Goal: Information Seeking & Learning: Learn about a topic

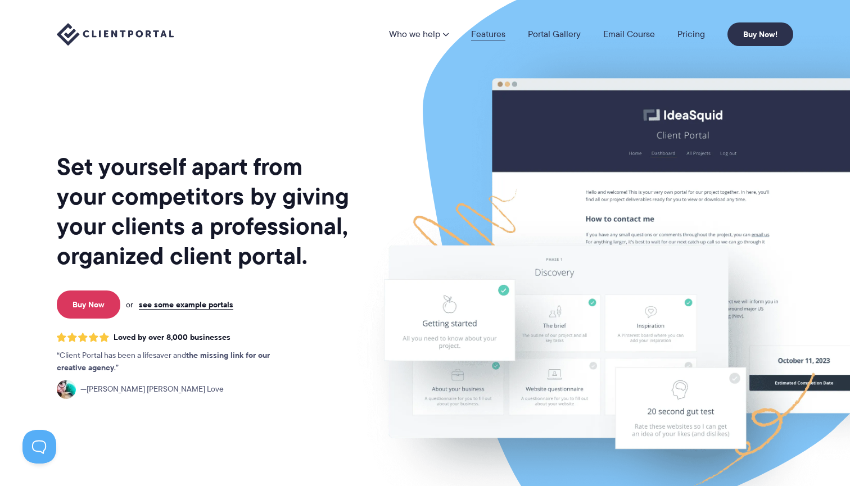
click at [484, 35] on link "Features" at bounding box center [488, 34] width 34 height 9
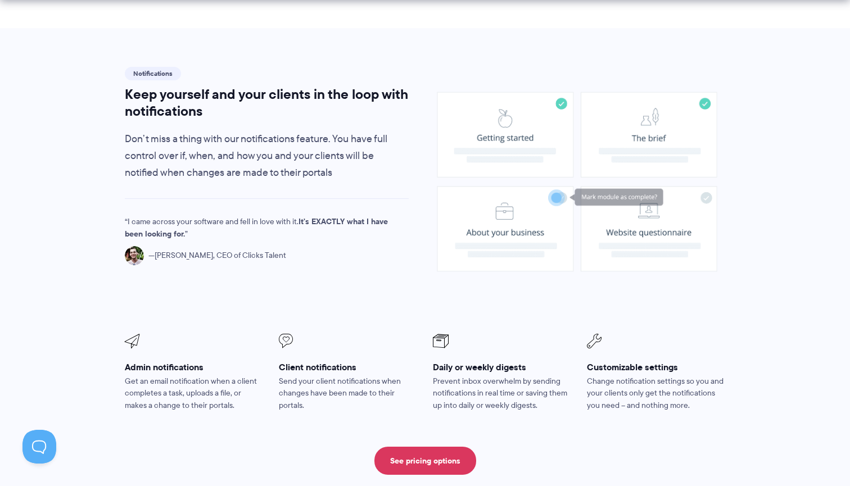
scroll to position [800, 0]
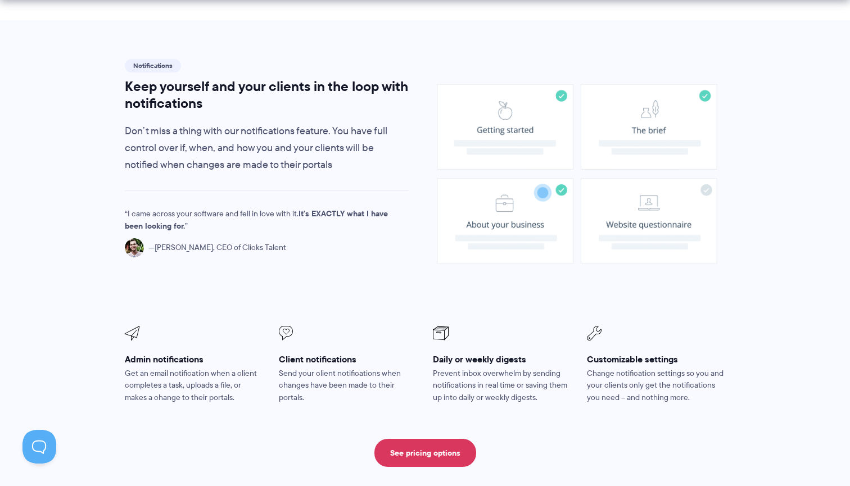
click at [529, 142] on image at bounding box center [577, 174] width 280 height 180
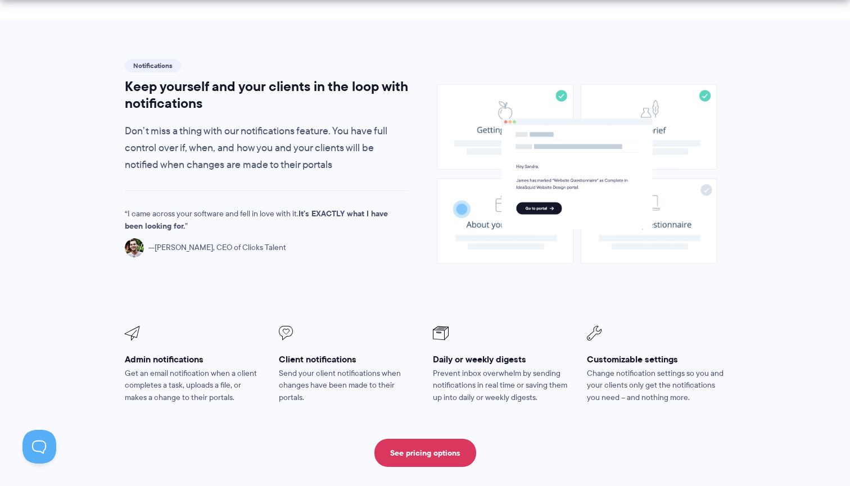
click at [628, 135] on image at bounding box center [577, 174] width 151 height 111
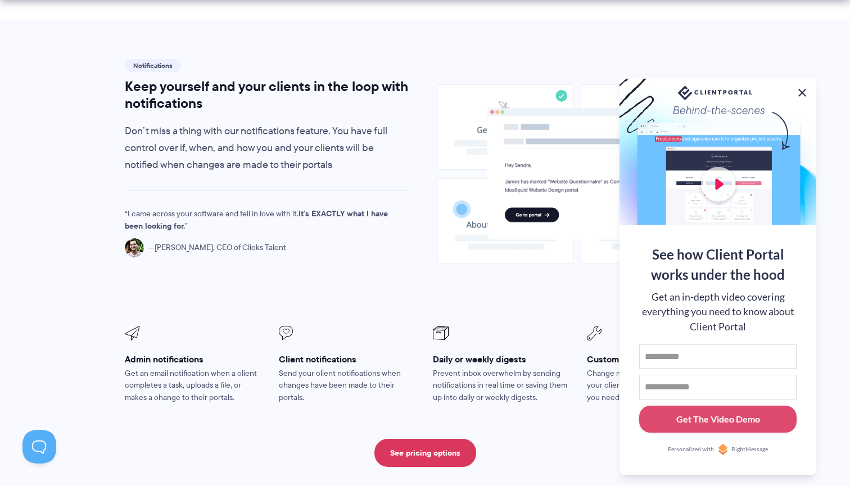
click at [801, 89] on button at bounding box center [802, 92] width 13 height 13
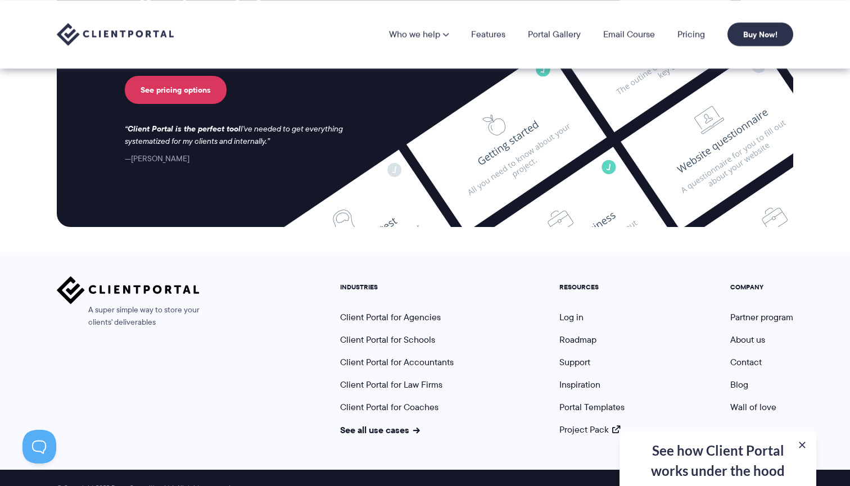
scroll to position [3001, 0]
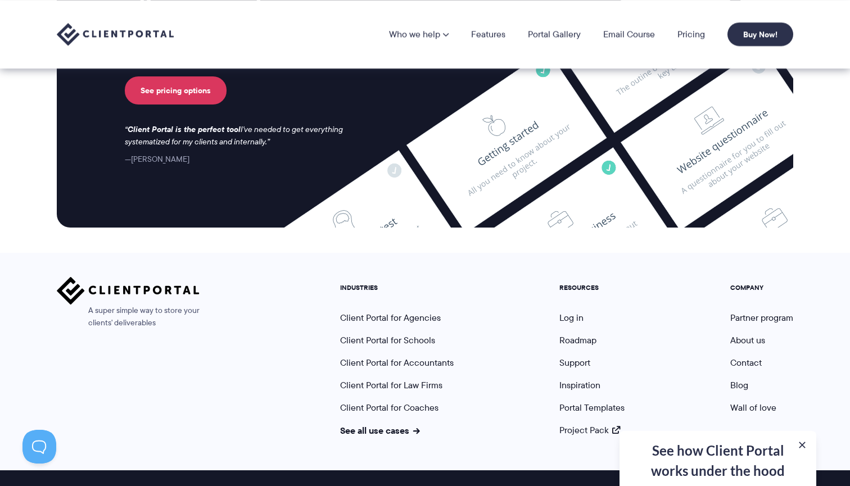
click at [181, 88] on div "Impress and delight your clients with a beautiful, centralized client portal Ta…" at bounding box center [310, 48] width 370 height 236
click at [180, 80] on link "See pricing options" at bounding box center [176, 90] width 102 height 28
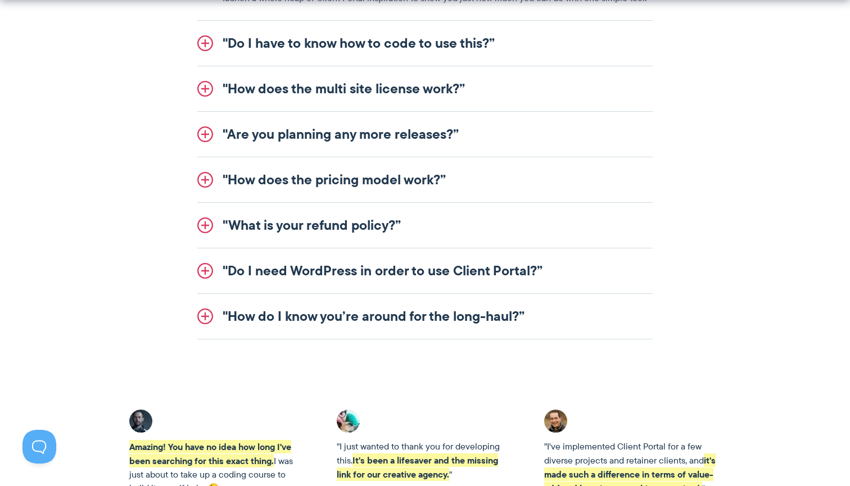
scroll to position [1498, 0]
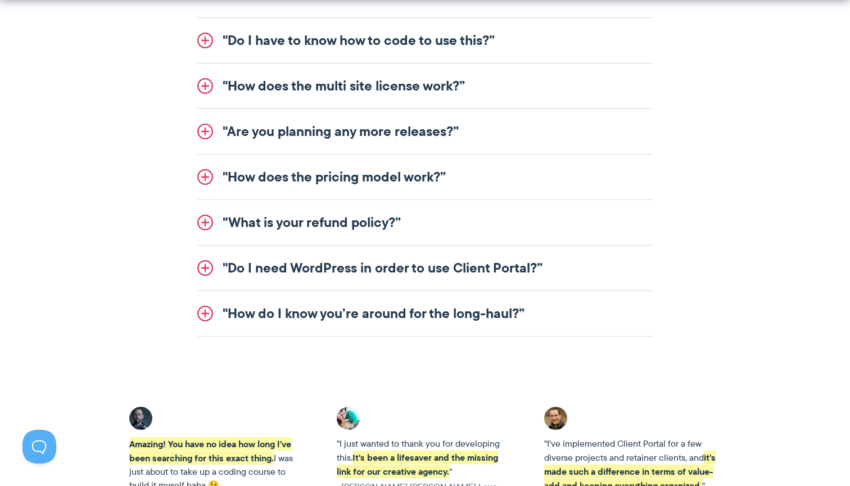
click at [414, 33] on link ""Do I have to know how to code to use this?”" at bounding box center [425, 40] width 456 height 45
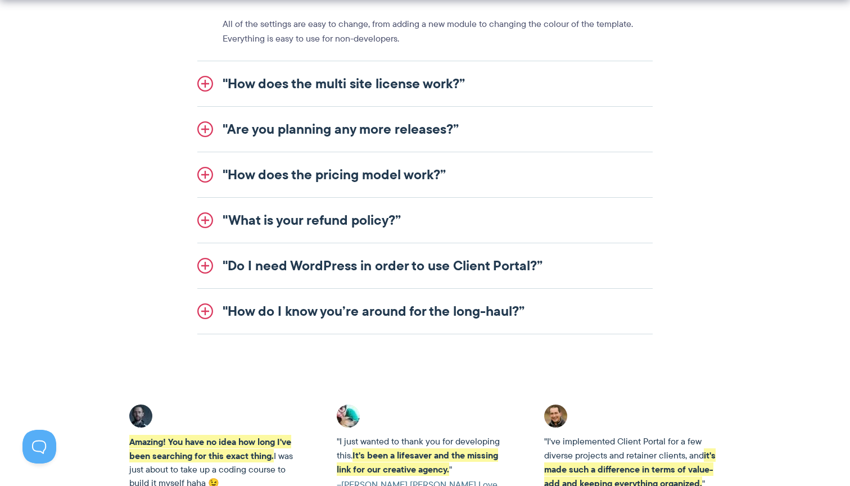
scroll to position [1473, 0]
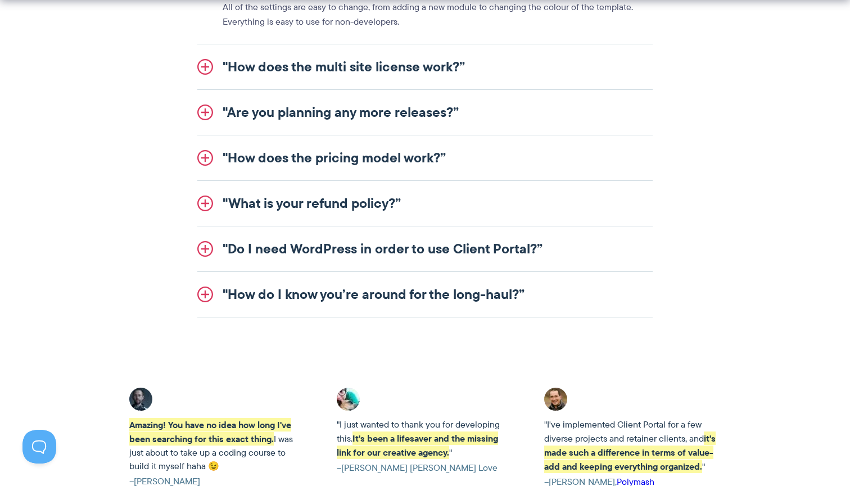
click at [385, 61] on link ""How does the multi site license work?”" at bounding box center [425, 66] width 456 height 45
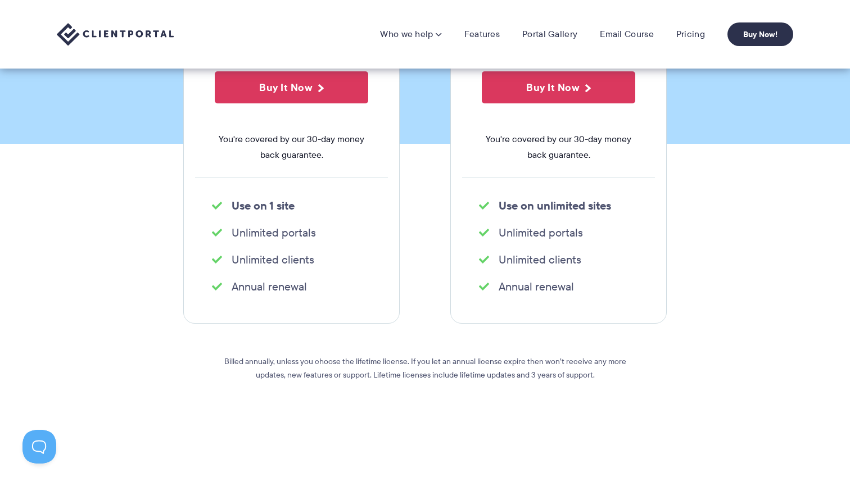
scroll to position [178, 0]
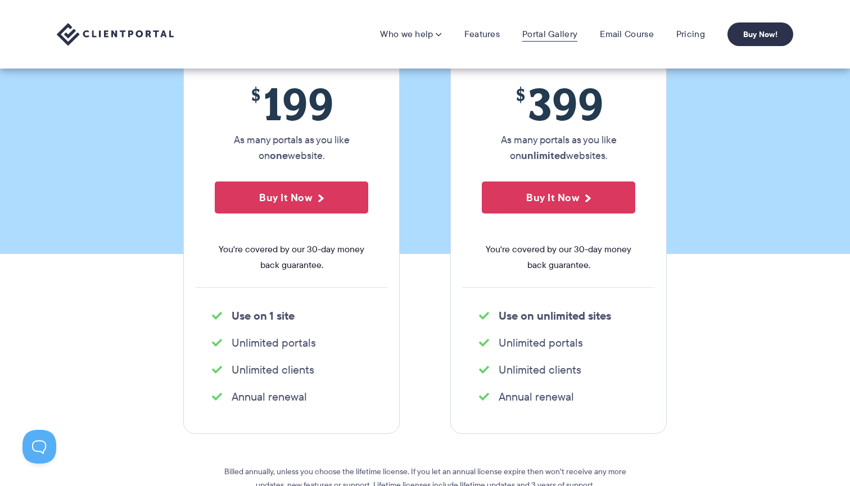
click at [556, 30] on link "Portal Gallery" at bounding box center [549, 34] width 55 height 11
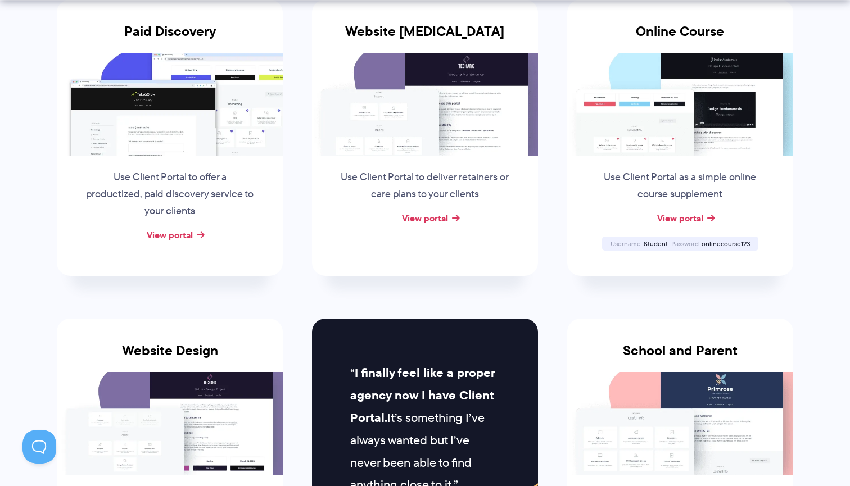
scroll to position [273, 0]
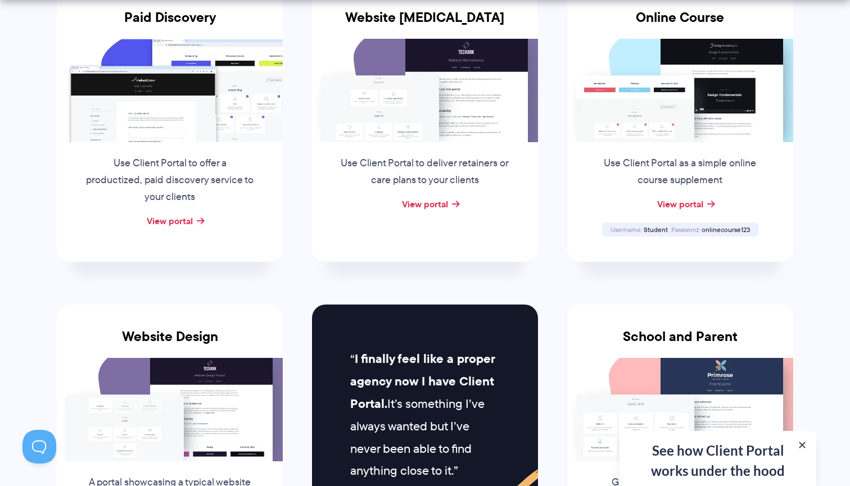
click at [693, 145] on div "Use Client Portal as a simple online course supplement" at bounding box center [680, 169] width 193 height 54
click at [688, 107] on img at bounding box center [680, 90] width 226 height 103
drag, startPoint x: 646, startPoint y: 226, endPoint x: 673, endPoint y: 226, distance: 27.6
click at [673, 226] on div "Username Student Password onlinecourse123" at bounding box center [680, 230] width 156 height 14
copy div "Student Password"
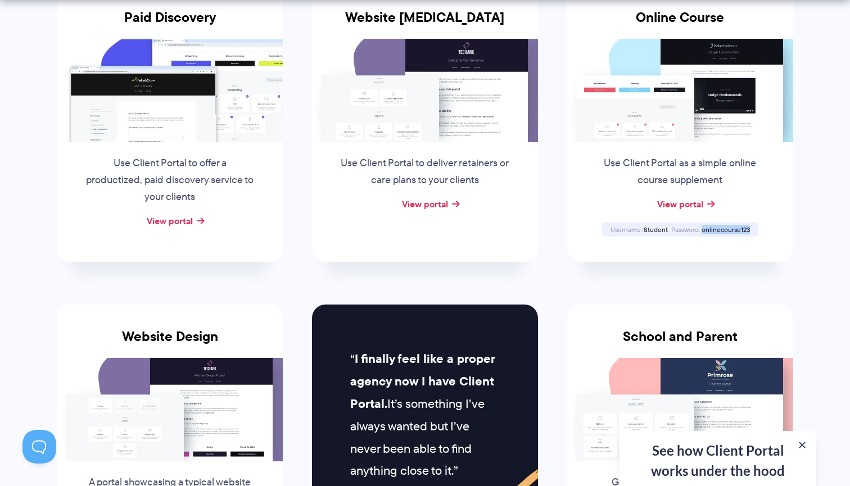
drag, startPoint x: 703, startPoint y: 224, endPoint x: 750, endPoint y: 224, distance: 46.7
click at [750, 226] on div "Password onlinecourse123" at bounding box center [711, 229] width 82 height 7
copy div "onlinecourse123"
click at [699, 199] on link "View portal" at bounding box center [680, 203] width 46 height 13
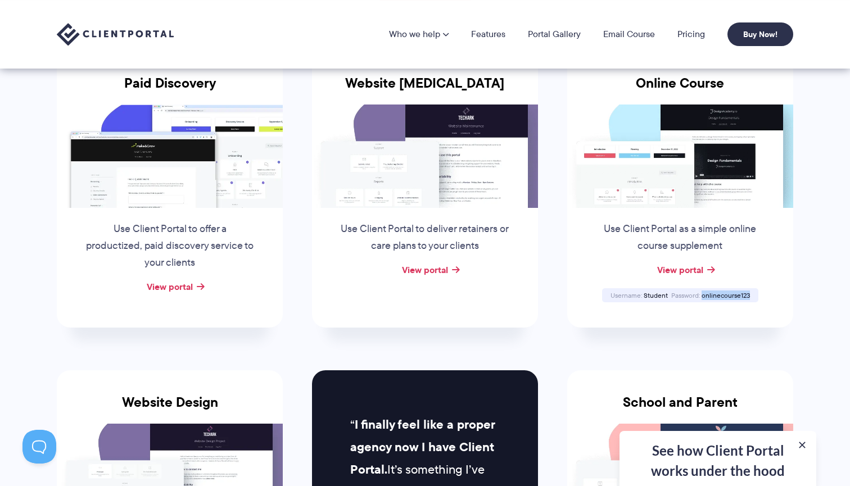
scroll to position [190, 0]
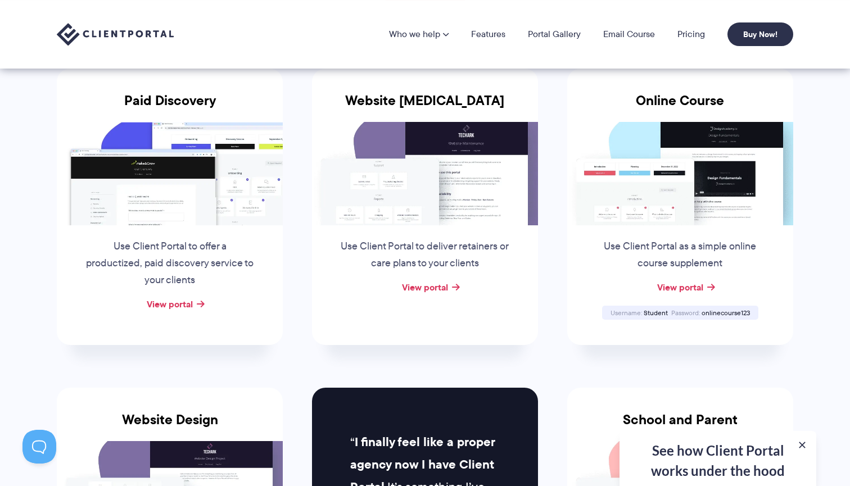
click at [451, 281] on div "View portal" at bounding box center [425, 288] width 226 height 17
click at [452, 283] on div "View portal" at bounding box center [425, 288] width 226 height 17
click at [432, 284] on link "View portal" at bounding box center [425, 287] width 46 height 13
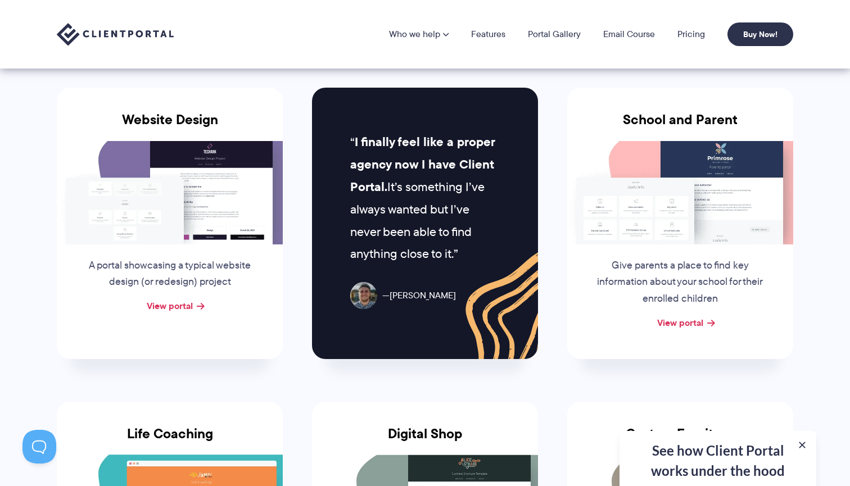
scroll to position [475, 0]
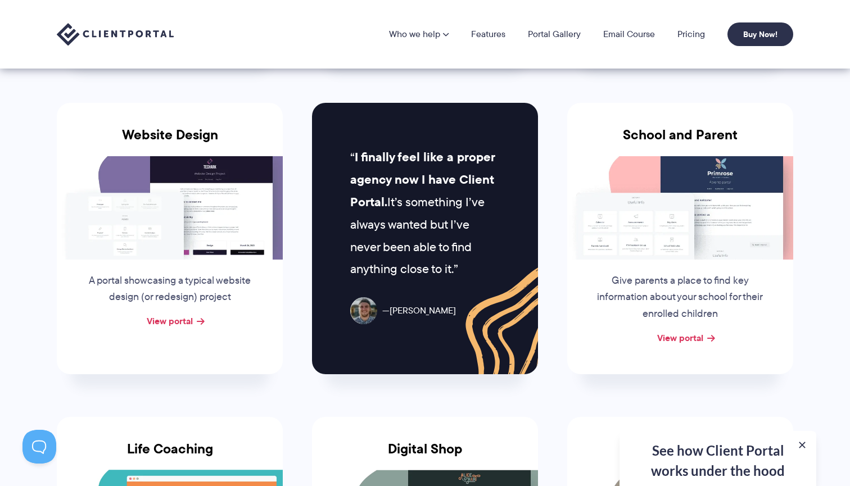
click at [195, 313] on div "View portal" at bounding box center [170, 321] width 226 height 17
click at [188, 314] on link "View portal" at bounding box center [170, 320] width 46 height 13
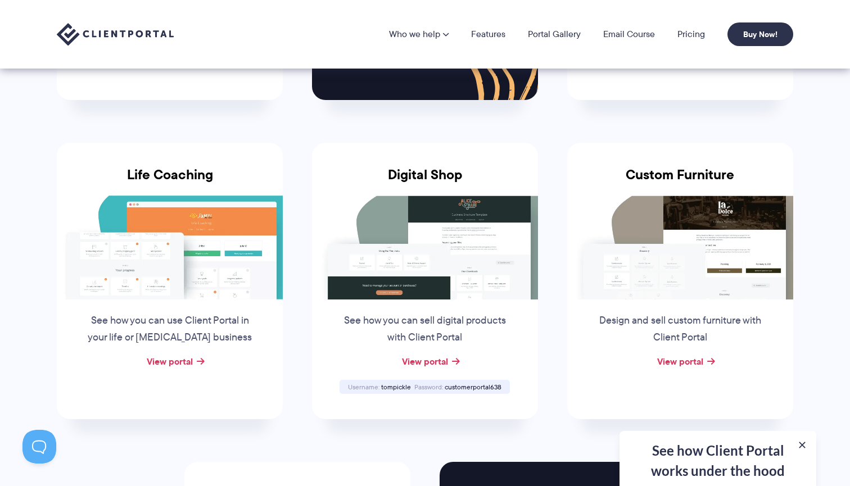
scroll to position [750, 0]
drag, startPoint x: 447, startPoint y: 376, endPoint x: 506, endPoint y: 373, distance: 59.7
click at [506, 380] on div "Username tompickle Password customerportal638" at bounding box center [425, 387] width 170 height 14
copy div "customerportal638"
click at [448, 355] on link "View portal" at bounding box center [425, 361] width 46 height 13
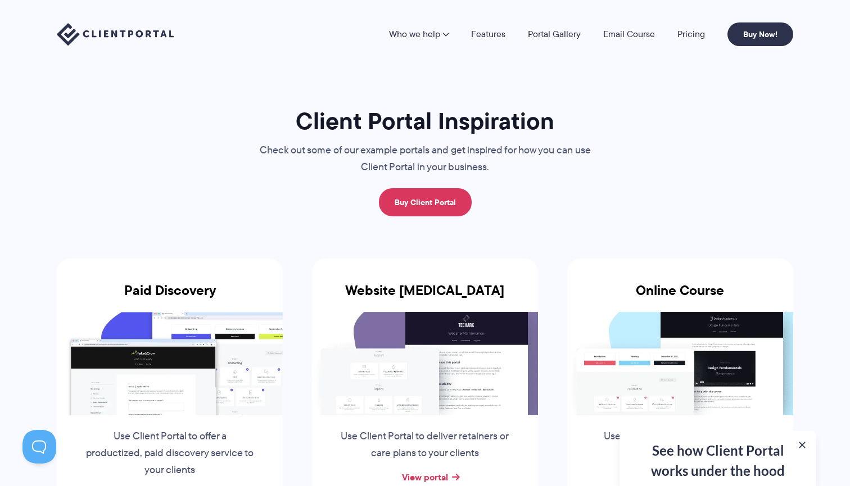
scroll to position [0, 0]
click at [680, 35] on link "Pricing" at bounding box center [692, 34] width 28 height 9
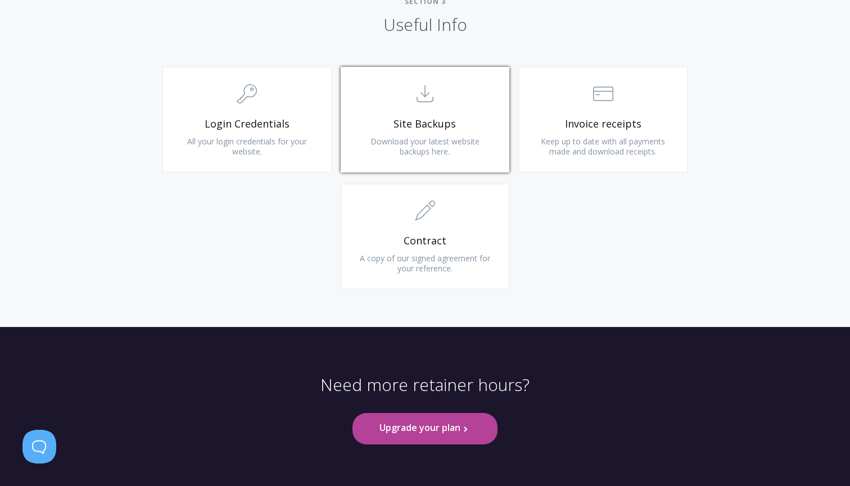
scroll to position [1080, 0]
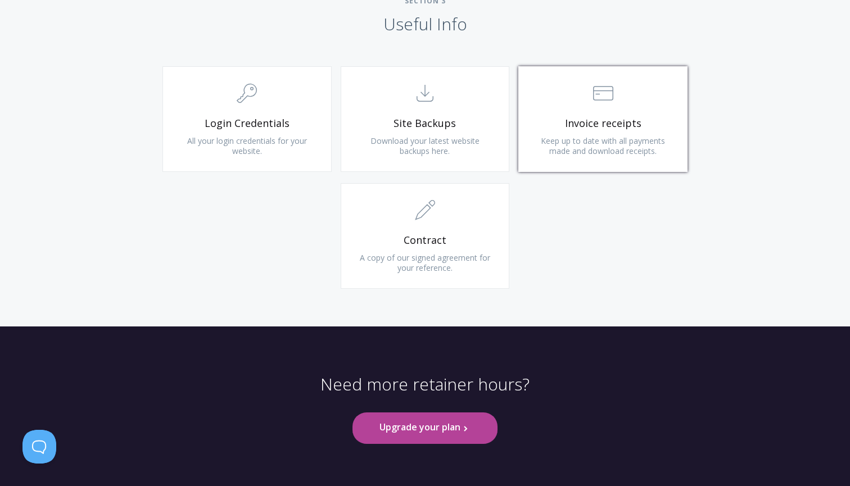
click at [644, 77] on span ".st0{fill:none;stroke:#000000;stroke-width:2;stroke-miterlimit:10;} Financial" at bounding box center [603, 94] width 134 height 34
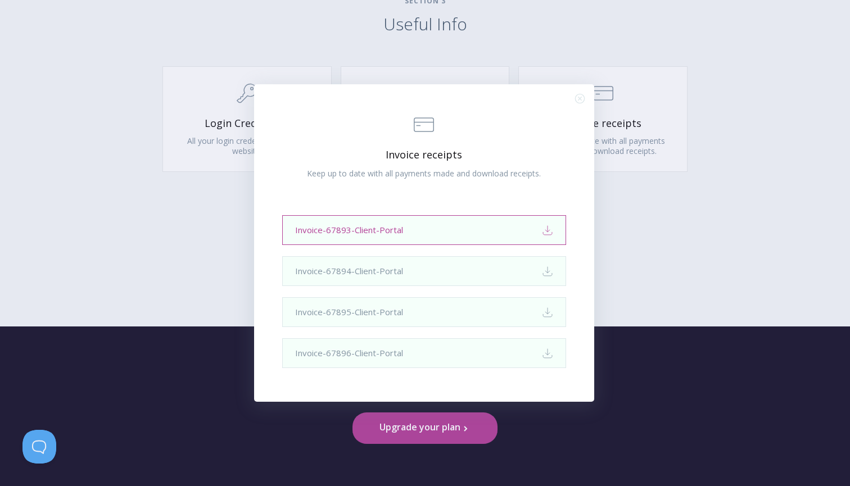
click at [475, 221] on link "Invoice-67893-Client-Portal Download" at bounding box center [424, 230] width 284 height 30
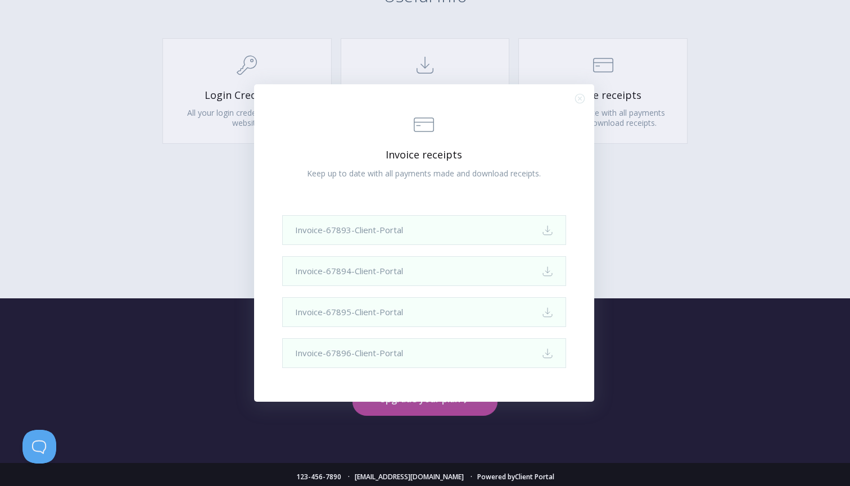
scroll to position [1107, 0]
click at [586, 95] on div ".st0{fill:none;stroke:#000000;stroke-width:2;stroke-miterlimit:10;} Financial I…" at bounding box center [424, 243] width 340 height 318
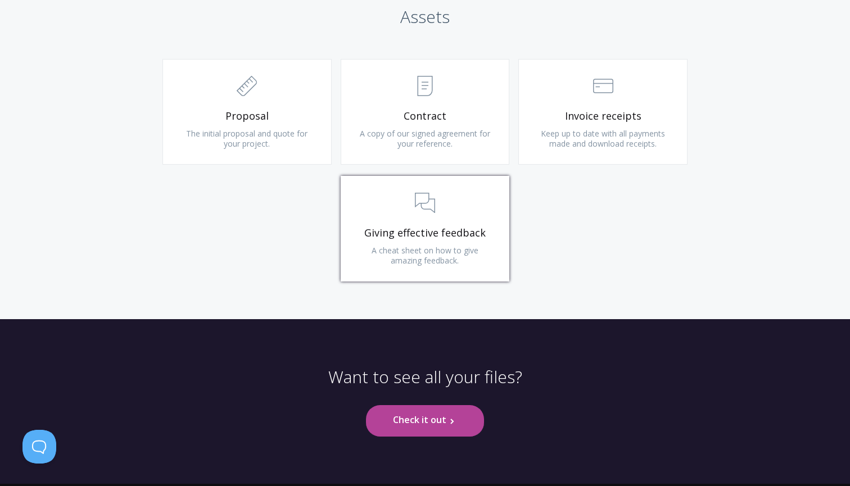
scroll to position [948, 0]
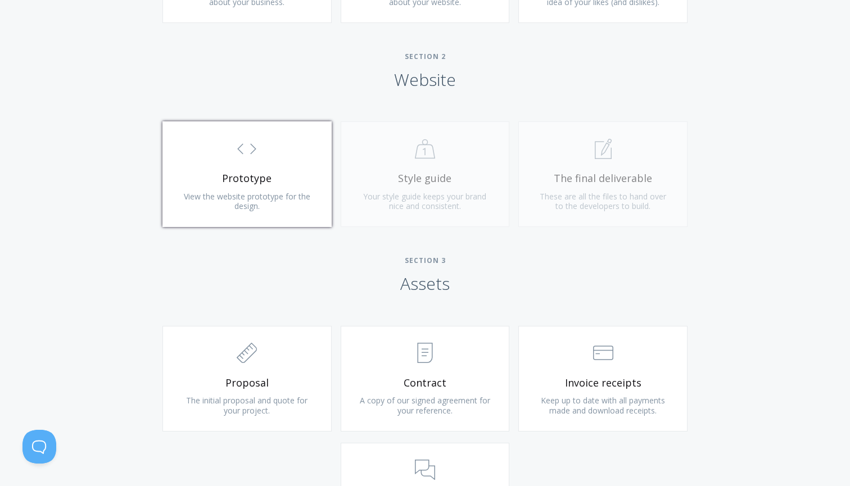
click at [296, 181] on link ".st0{fill:none;stroke:#000000;stroke-width:2;stroke-miterlimit:10;} Untitled-16…" at bounding box center [247, 174] width 169 height 106
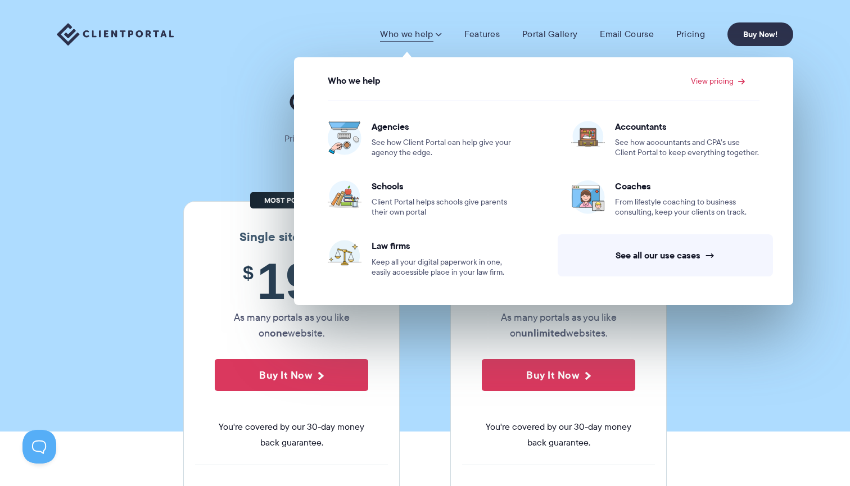
click at [195, 142] on section "Our Super Simple Pricing Pricing shouldn't be complicated. Straightforward plan…" at bounding box center [425, 216] width 850 height 432
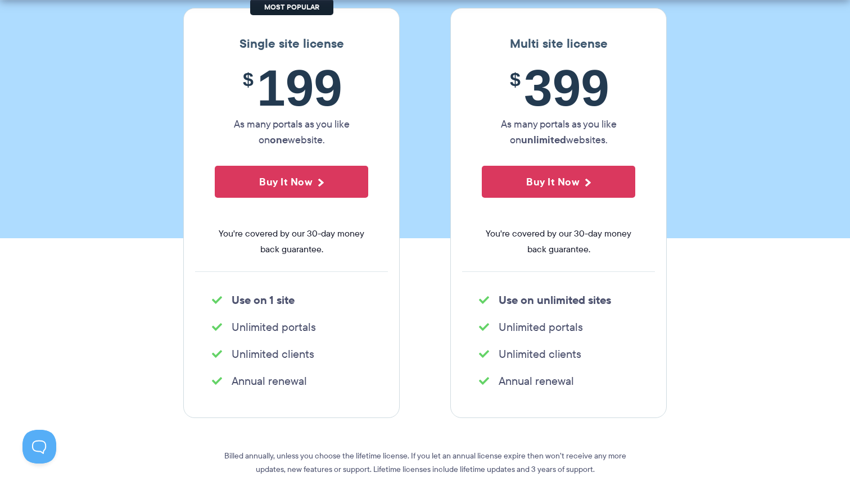
scroll to position [222, 0]
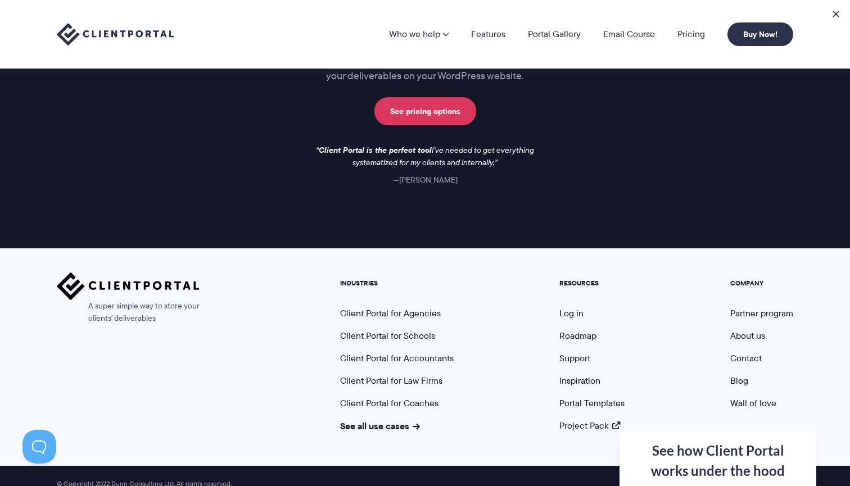
scroll to position [1647, 0]
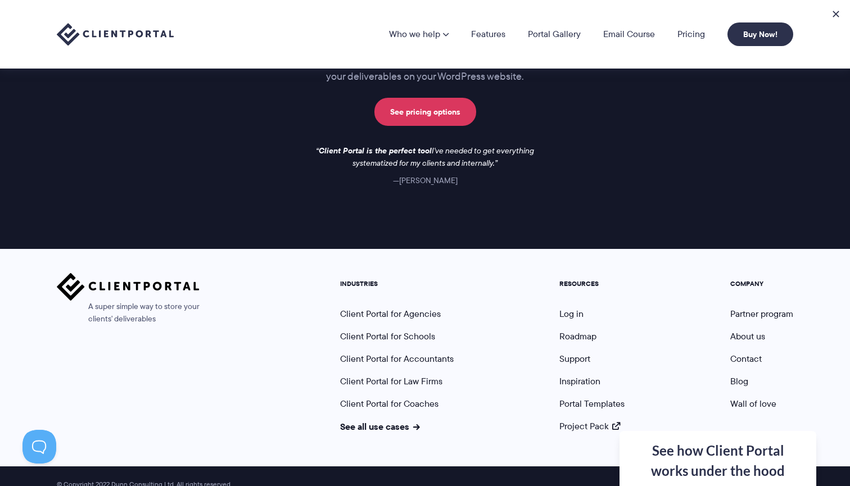
click at [150, 481] on span "© Copyright 2022 Dunn Consulting Ltd. All rights reserved." at bounding box center [144, 485] width 186 height 8
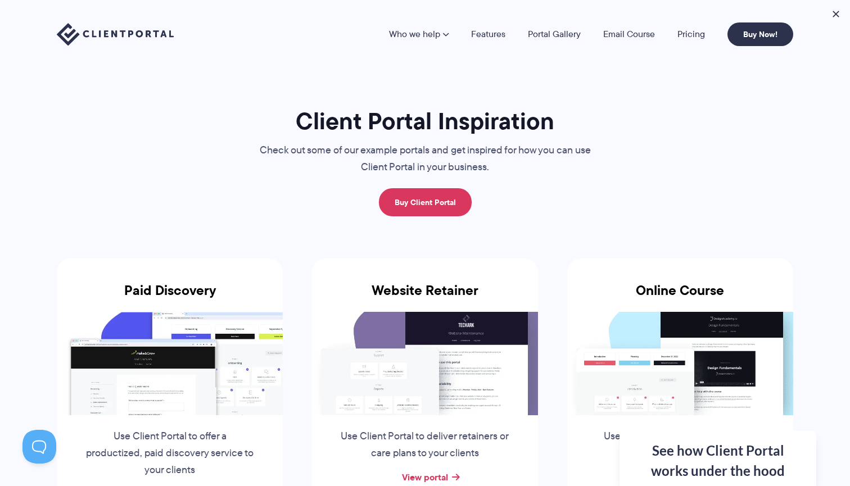
scroll to position [0, 0]
